Goal: Task Accomplishment & Management: Manage account settings

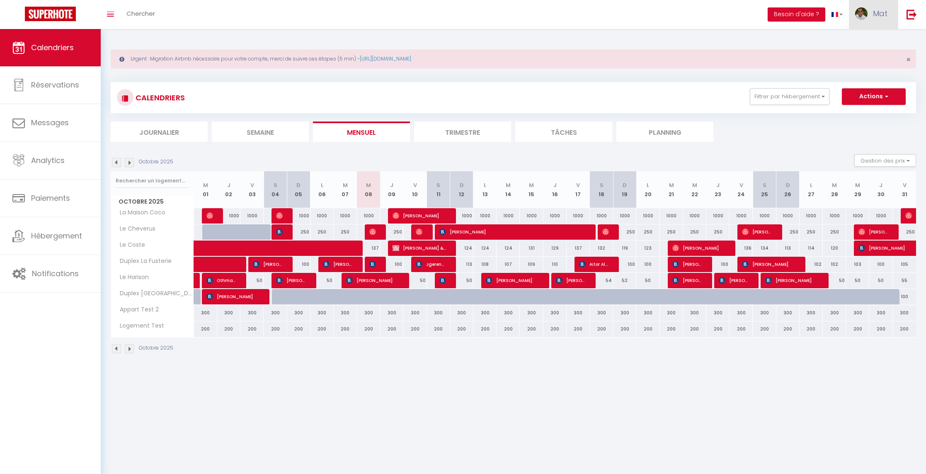
click at [878, 12] on span "Mat" at bounding box center [880, 13] width 15 height 10
click at [866, 56] on link "Équipe" at bounding box center [864, 56] width 61 height 14
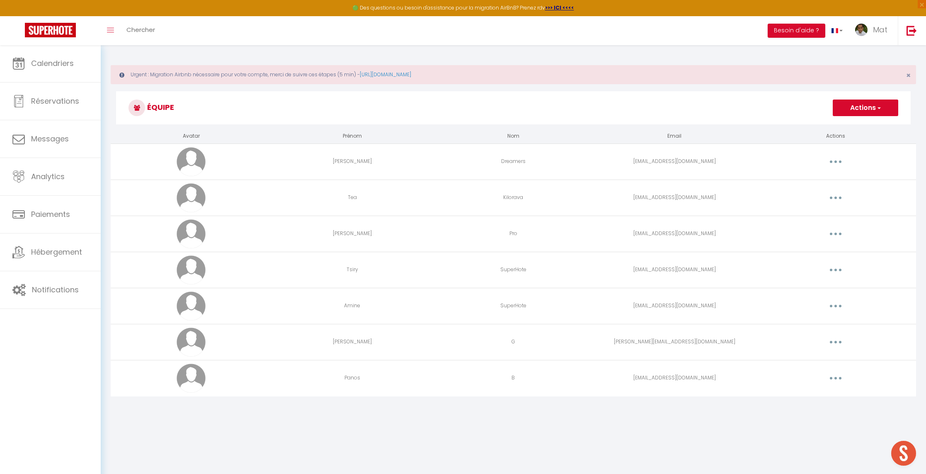
click at [838, 134] on th "Actions" at bounding box center [835, 136] width 161 height 15
click at [835, 165] on button "button" at bounding box center [835, 161] width 23 height 13
click at [826, 179] on link "Editer" at bounding box center [813, 181] width 61 height 14
select select
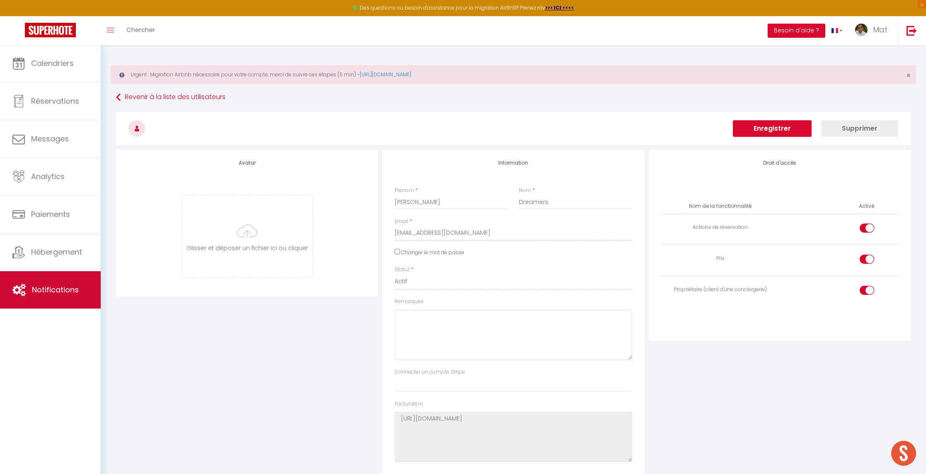
drag, startPoint x: 184, startPoint y: 262, endPoint x: 90, endPoint y: 279, distance: 95.4
click at [182, 262] on div "Avatar [PERSON_NAME] et déposer un fichier ici ou cliquer Ooops, something wron…" at bounding box center [247, 223] width 262 height 147
click at [61, 283] on link "Notifications" at bounding box center [50, 289] width 101 height 37
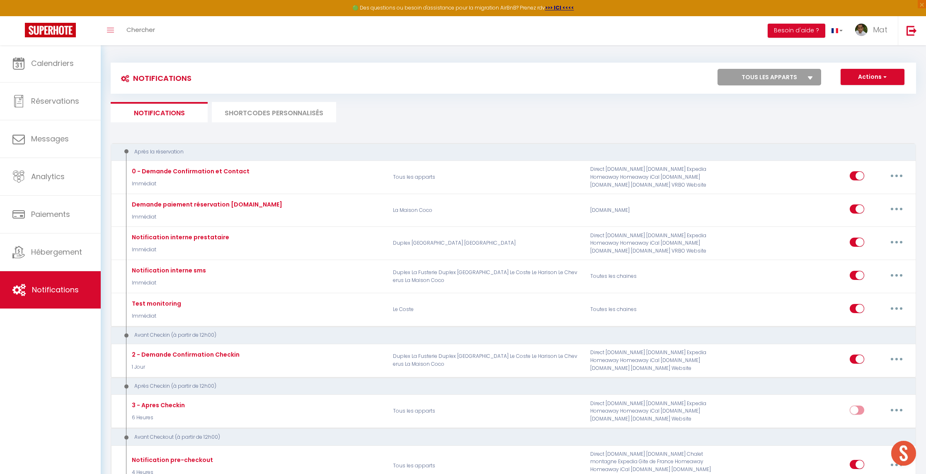
click at [275, 114] on li "SHORTCODES PERSONNALISÉS" at bounding box center [274, 112] width 124 height 20
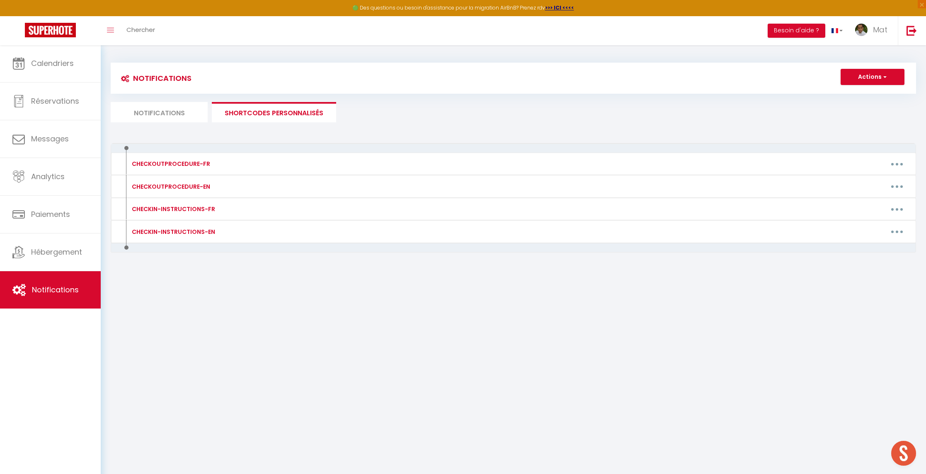
click at [180, 104] on div "Notifications Actions Nouvelle Notification Exporter Importer Tous les apparts …" at bounding box center [513, 93] width 805 height 60
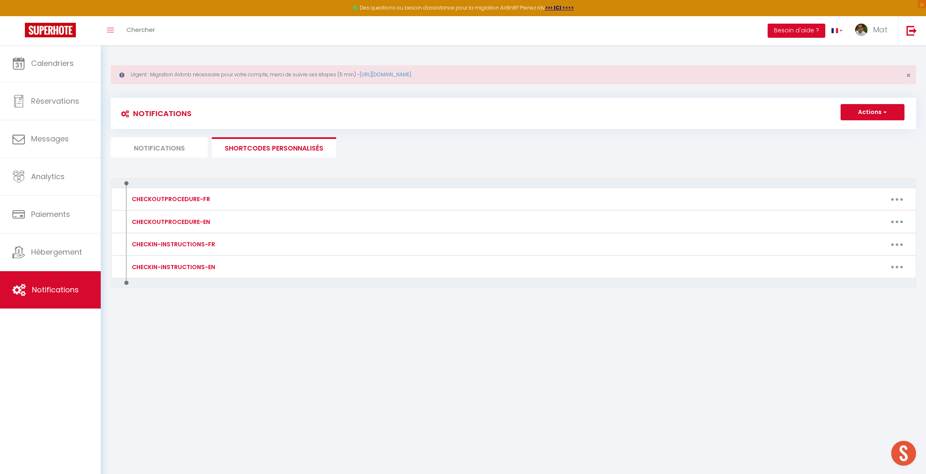
click at [167, 143] on li "Notifications" at bounding box center [159, 147] width 97 height 20
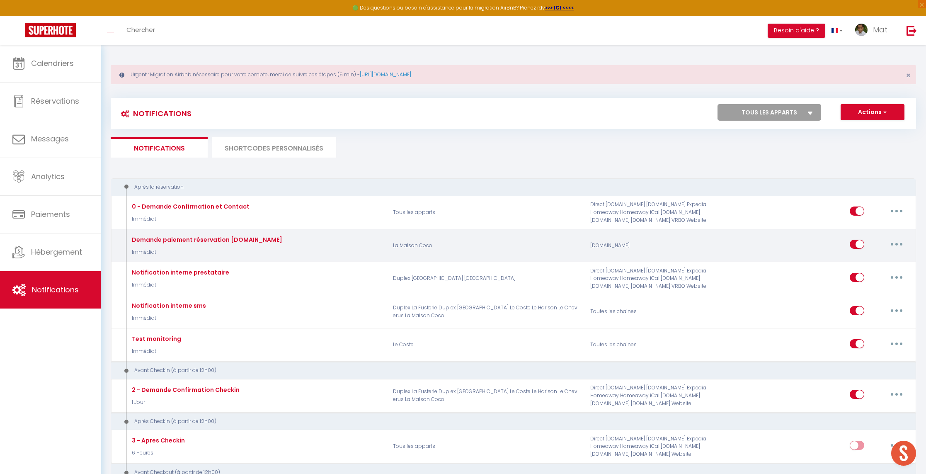
scroll to position [20, 0]
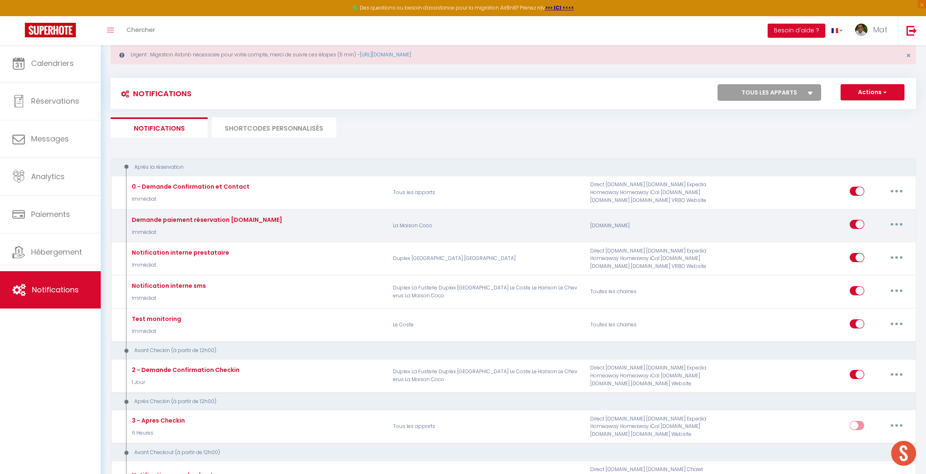
click at [904, 221] on button "button" at bounding box center [896, 224] width 23 height 13
click at [887, 241] on link "Editer" at bounding box center [874, 243] width 61 height 14
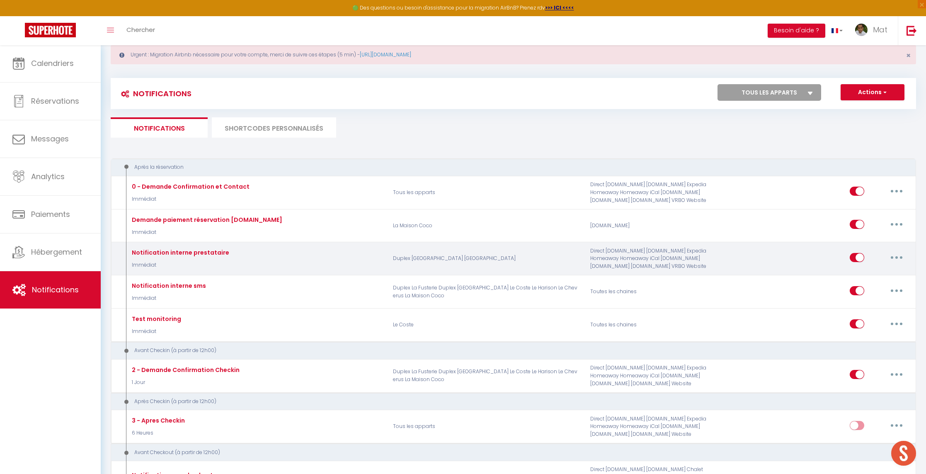
type input "Demande paiement réservation [DOMAIN_NAME]"
select select "Immédiat"
select select "if_booking_not_paid"
checkbox input "false"
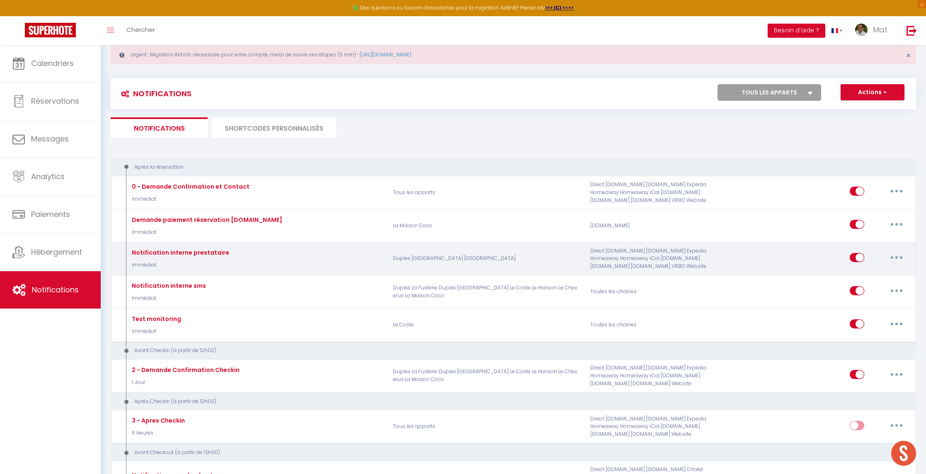
checkbox input "false"
radio input "true"
type input "Important : Paiement en attente pour votre réservation"
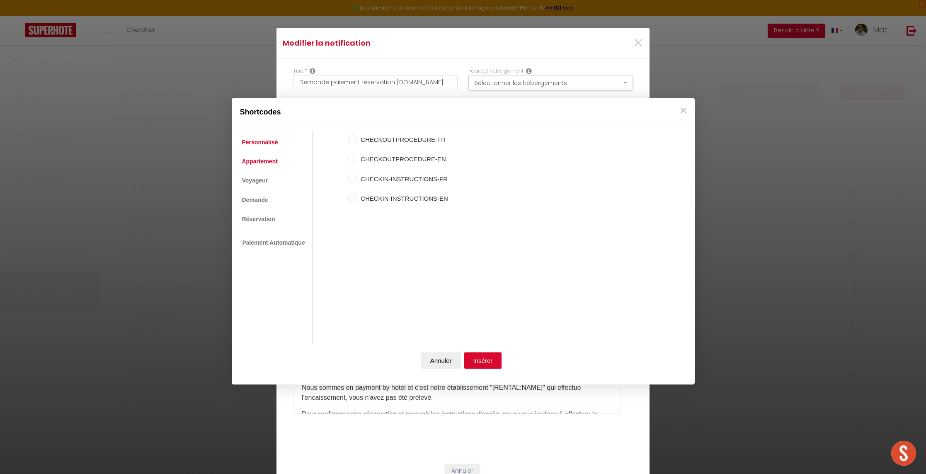
drag, startPoint x: 268, startPoint y: 158, endPoint x: 266, endPoint y: 169, distance: 11.1
click at [268, 158] on link "Appartement" at bounding box center [260, 161] width 44 height 15
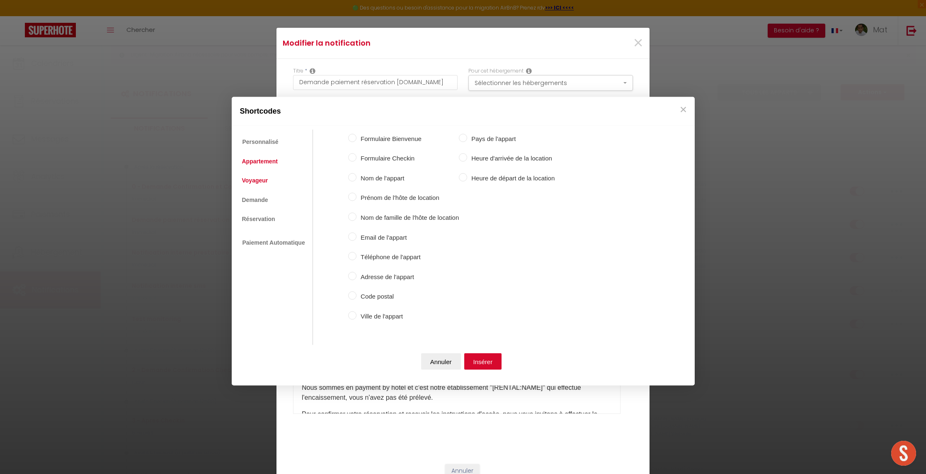
click at [262, 182] on link "Voyageur" at bounding box center [255, 180] width 34 height 15
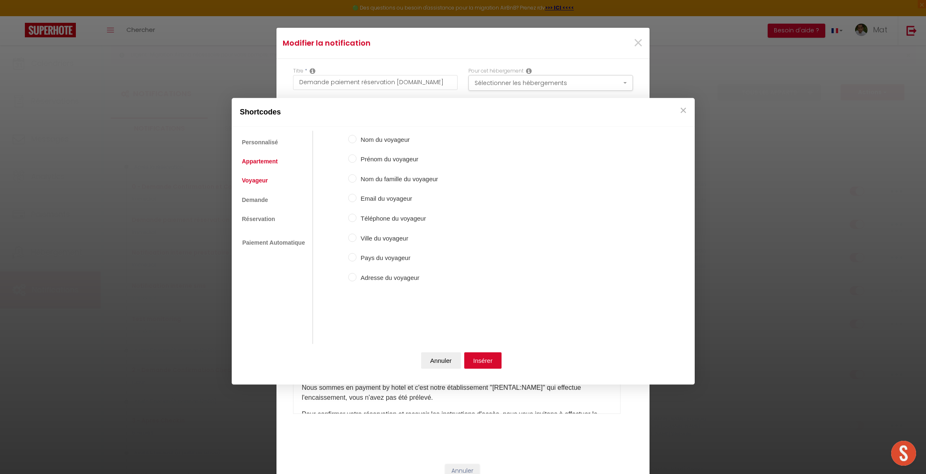
click at [264, 161] on link "Appartement" at bounding box center [260, 161] width 44 height 15
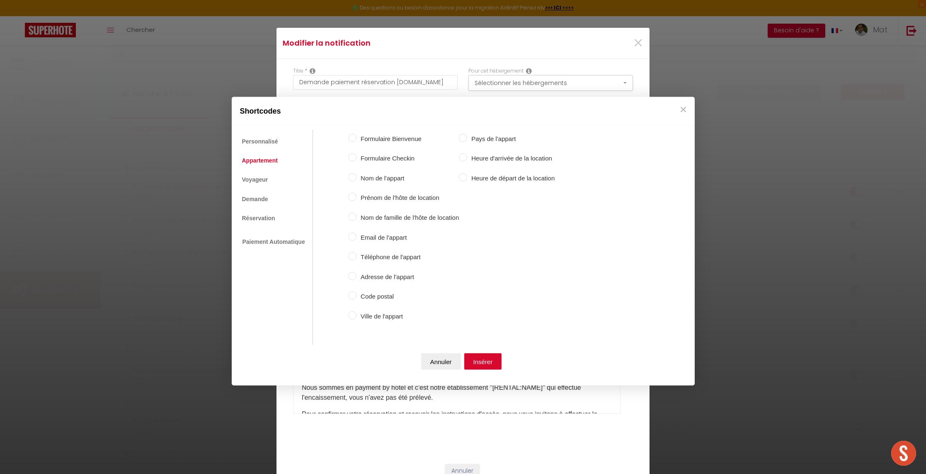
click at [395, 160] on label "Formulaire Checkin" at bounding box center [407, 158] width 102 height 10
click at [356, 160] on input "Formulaire Checkin" at bounding box center [352, 157] width 8 height 8
radio input "true"
click at [485, 360] on button "Insérer" at bounding box center [483, 361] width 38 height 17
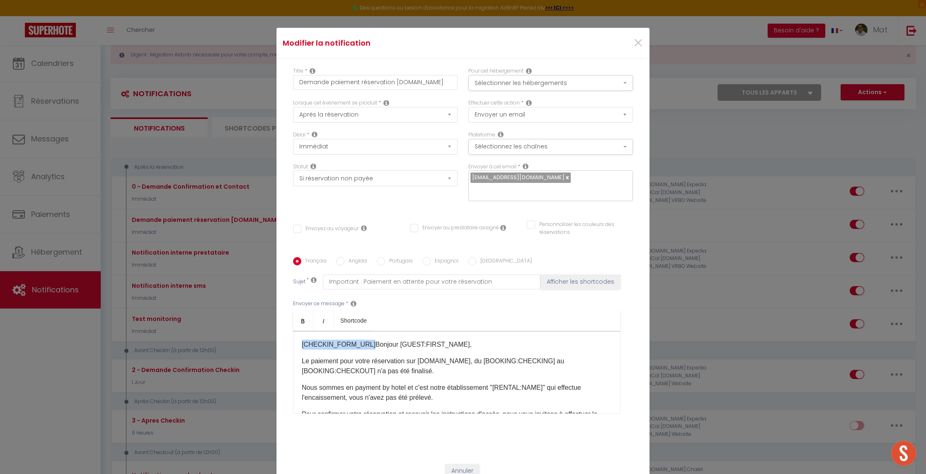
drag, startPoint x: 367, startPoint y: 344, endPoint x: 264, endPoint y: 340, distance: 103.7
click at [264, 340] on div "Modifier la notification × Titre * Demande paiement réservation [DOMAIN_NAME] P…" at bounding box center [463, 237] width 926 height 474
copy p "[CHECKIN_FORM_URL] ​"
click at [643, 47] on span "×" at bounding box center [638, 43] width 10 height 25
